Goal: Find specific page/section: Find specific page/section

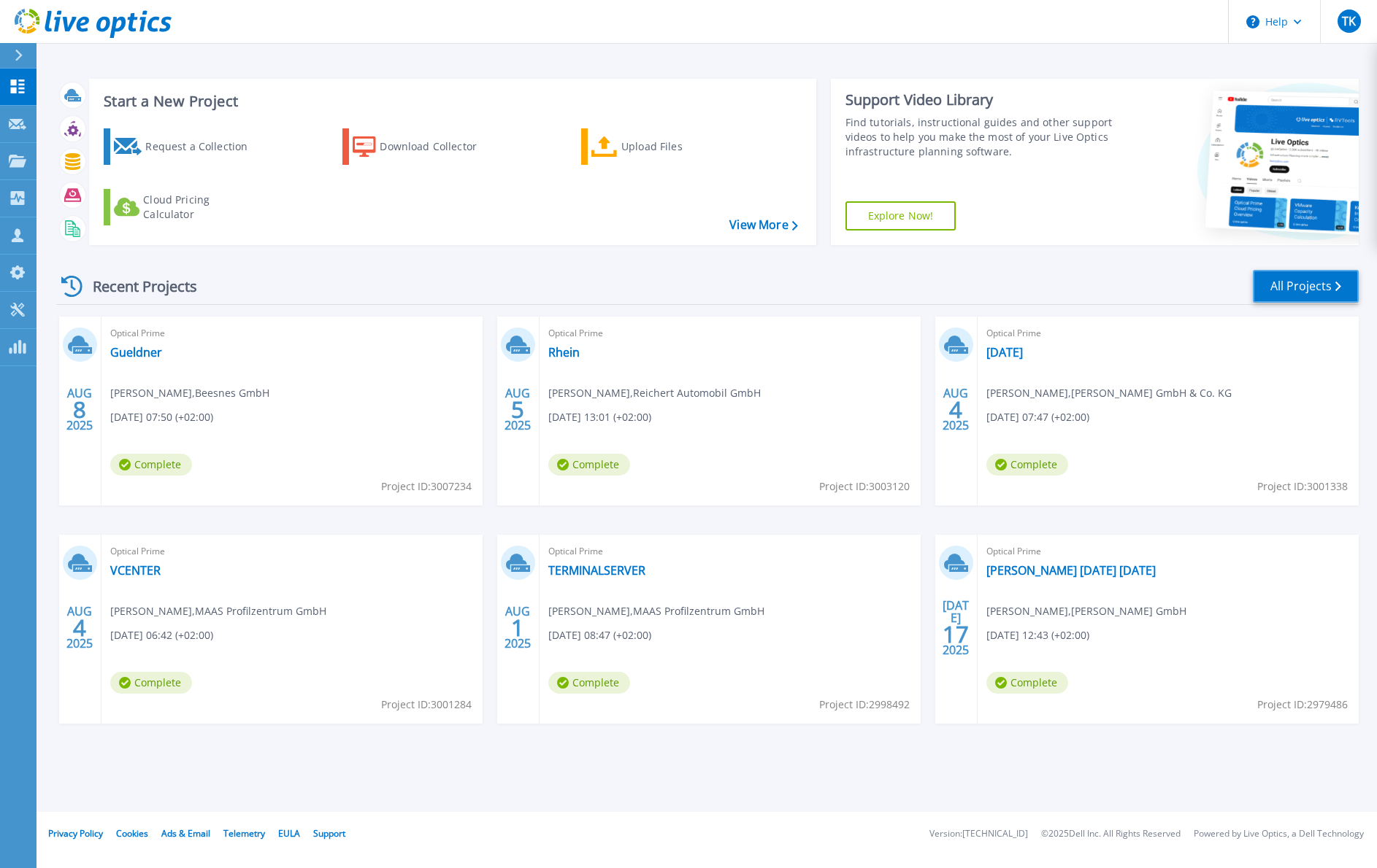
click at [1308, 284] on link "All Projects" at bounding box center [1305, 286] width 106 height 32
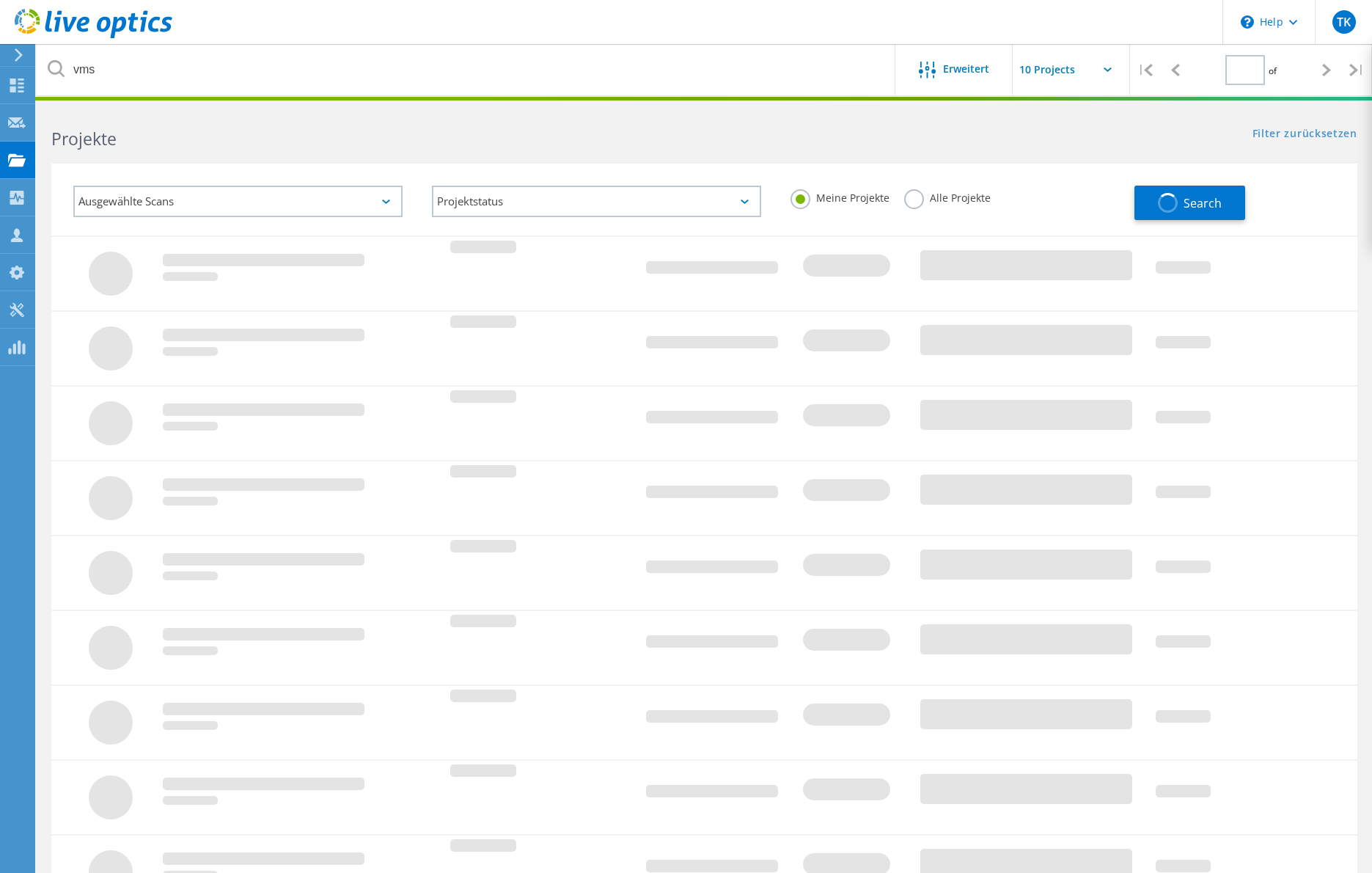
type input "1"
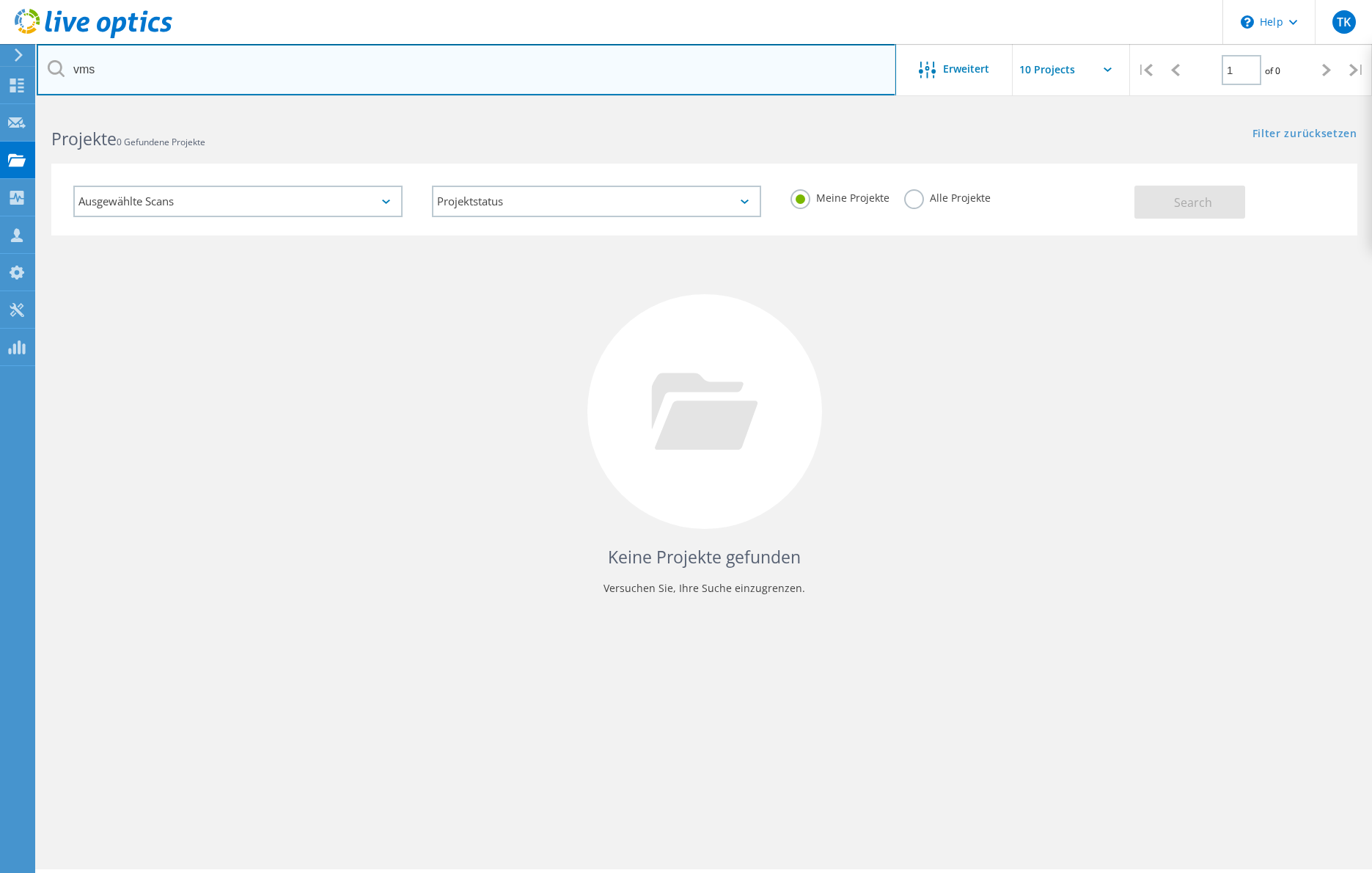
click at [104, 68] on input "vms" at bounding box center [466, 70] width 859 height 52
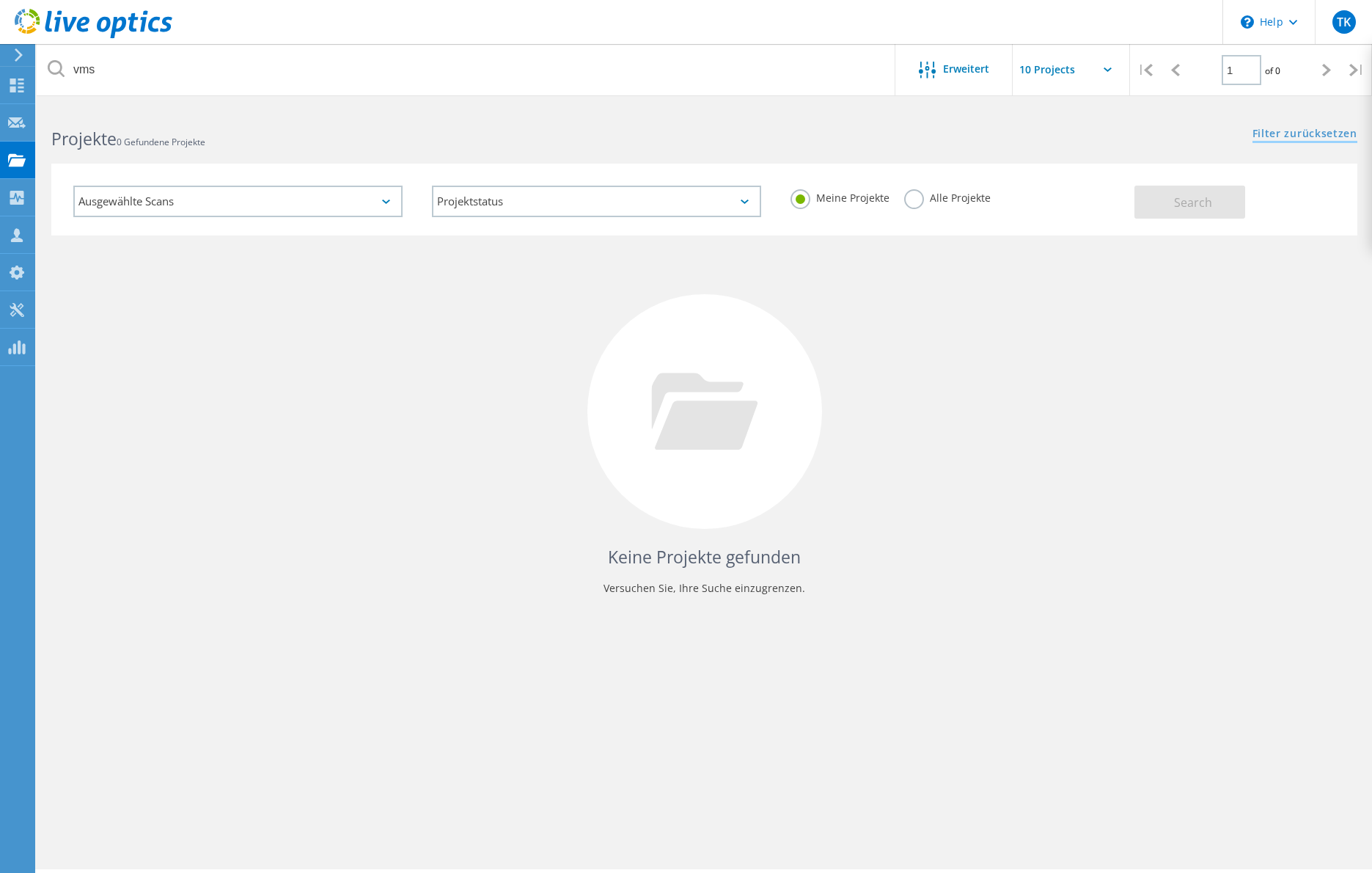
click at [1299, 131] on link "Filter zurücksetzen" at bounding box center [1305, 134] width 105 height 12
